Goal: Task Accomplishment & Management: Manage account settings

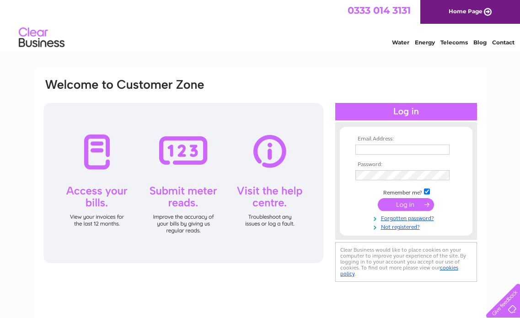
type input "[EMAIL_ADDRESS][DOMAIN_NAME]"
click at [405, 206] on input "submit" at bounding box center [406, 204] width 56 height 13
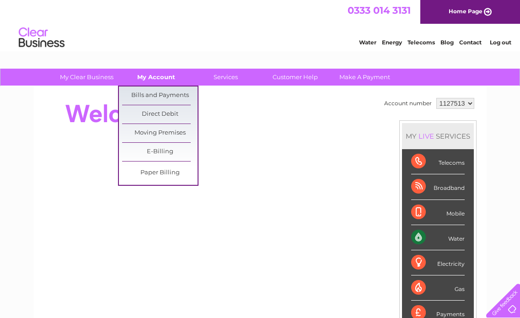
click at [159, 76] on link "My Account" at bounding box center [157, 77] width 76 height 17
click at [158, 93] on link "Bills and Payments" at bounding box center [160, 96] width 76 height 18
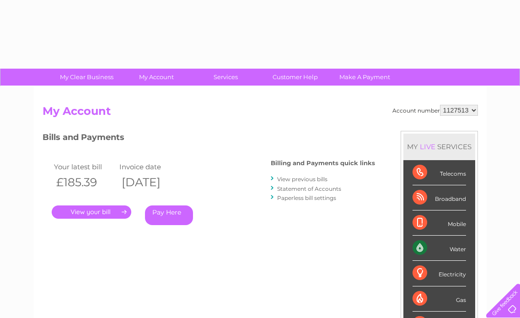
click at [112, 210] on link "." at bounding box center [92, 211] width 80 height 13
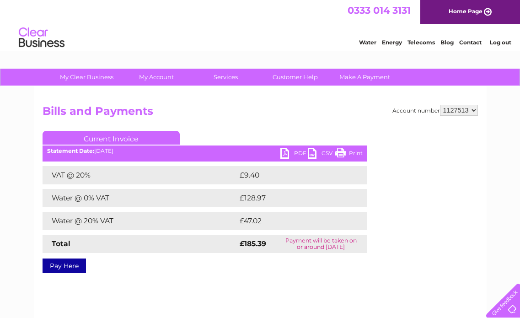
click at [295, 148] on link "PDF" at bounding box center [294, 154] width 27 height 13
